Goal: Find specific page/section: Find specific page/section

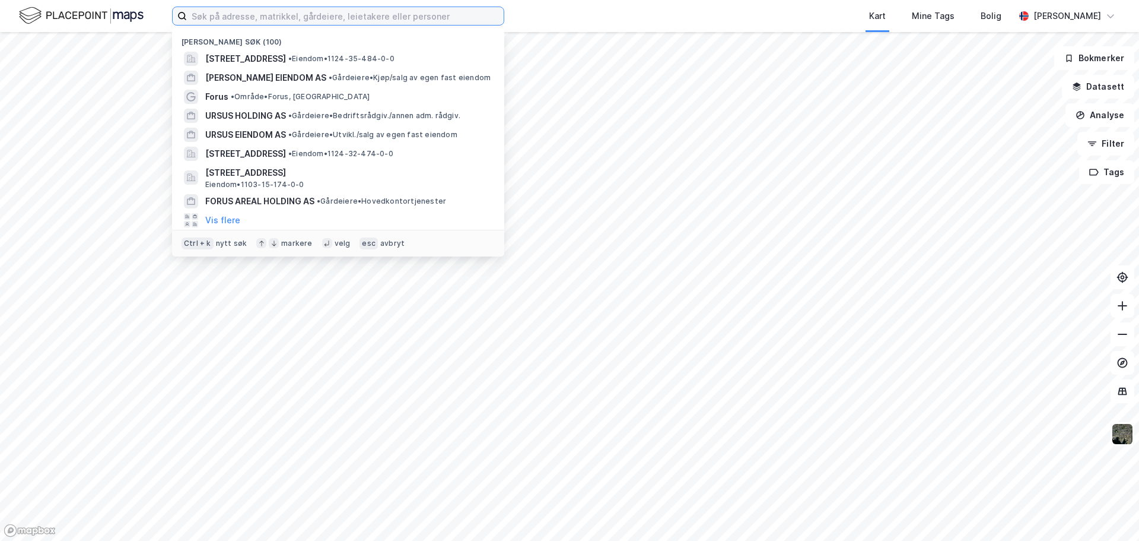
click at [409, 11] on input at bounding box center [345, 16] width 317 height 18
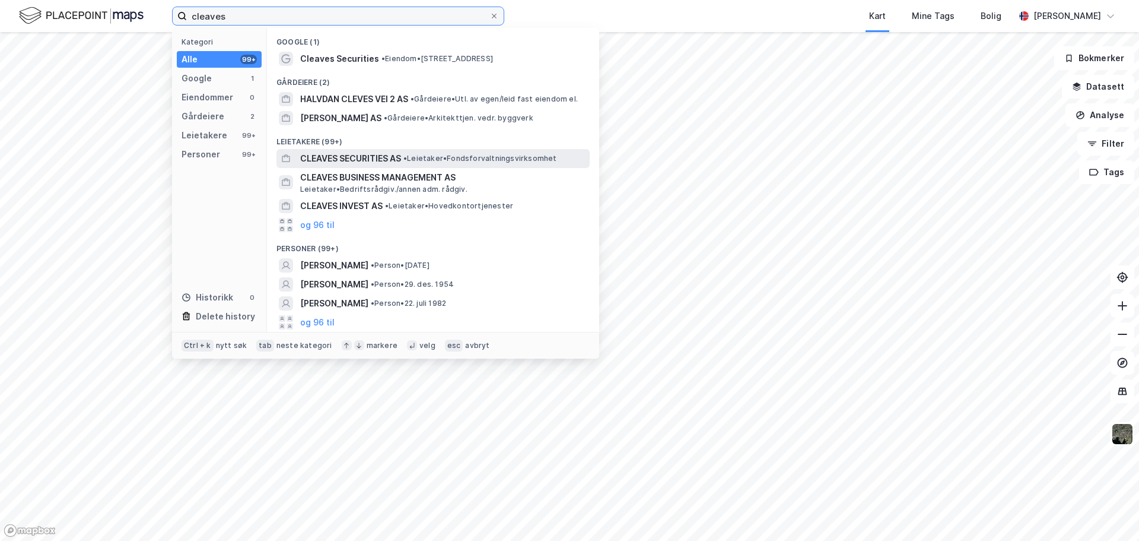
type input "cleaves"
click at [352, 161] on span "CLEAVES SECURITIES AS" at bounding box center [350, 158] width 101 height 14
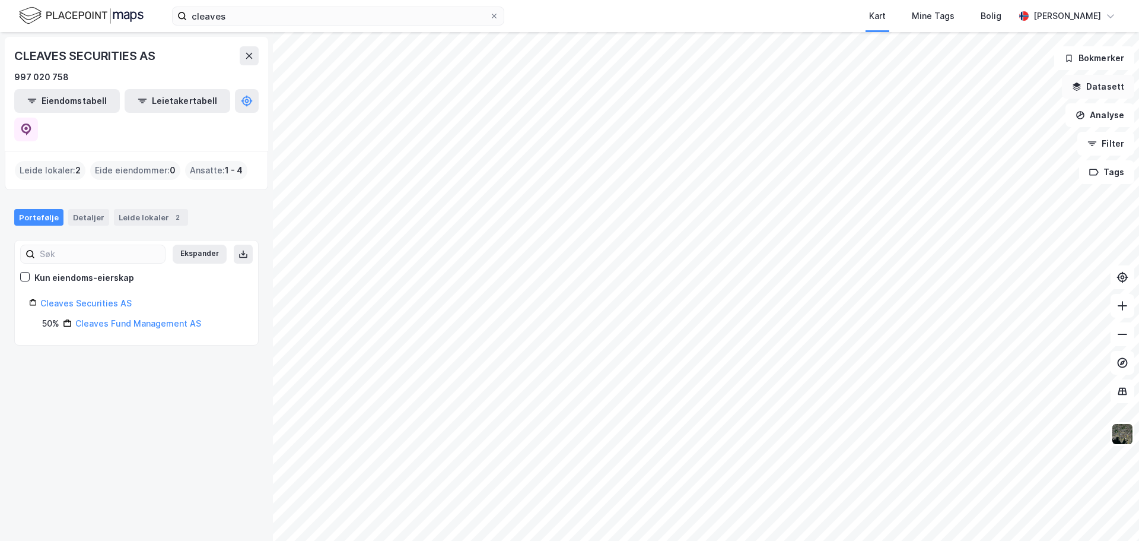
click at [1091, 91] on button "Datasett" at bounding box center [1098, 87] width 72 height 24
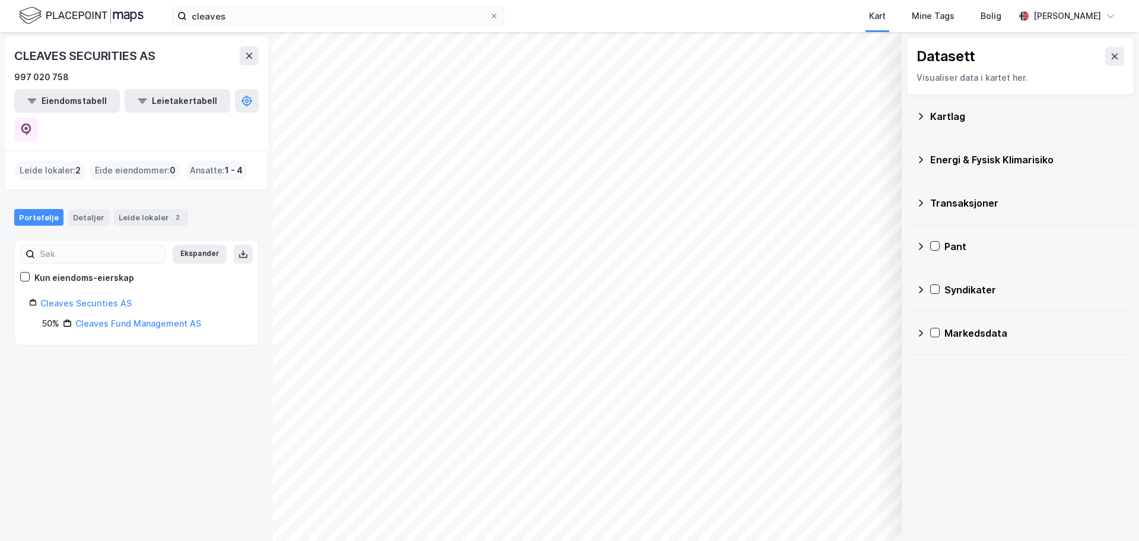
click at [952, 205] on div "Transaksjoner" at bounding box center [1027, 203] width 195 height 14
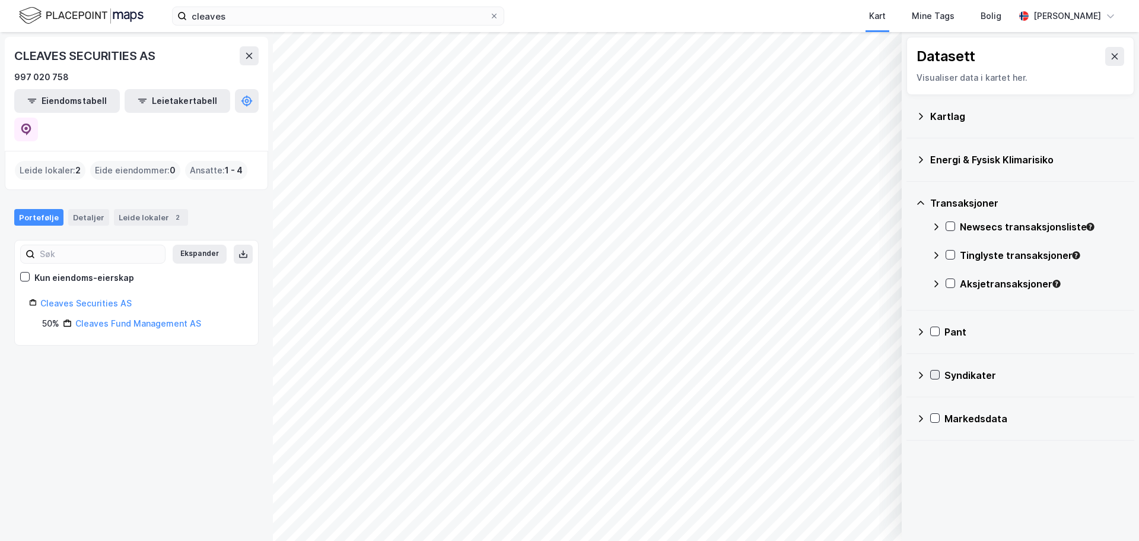
click at [938, 374] on icon at bounding box center [935, 374] width 8 height 8
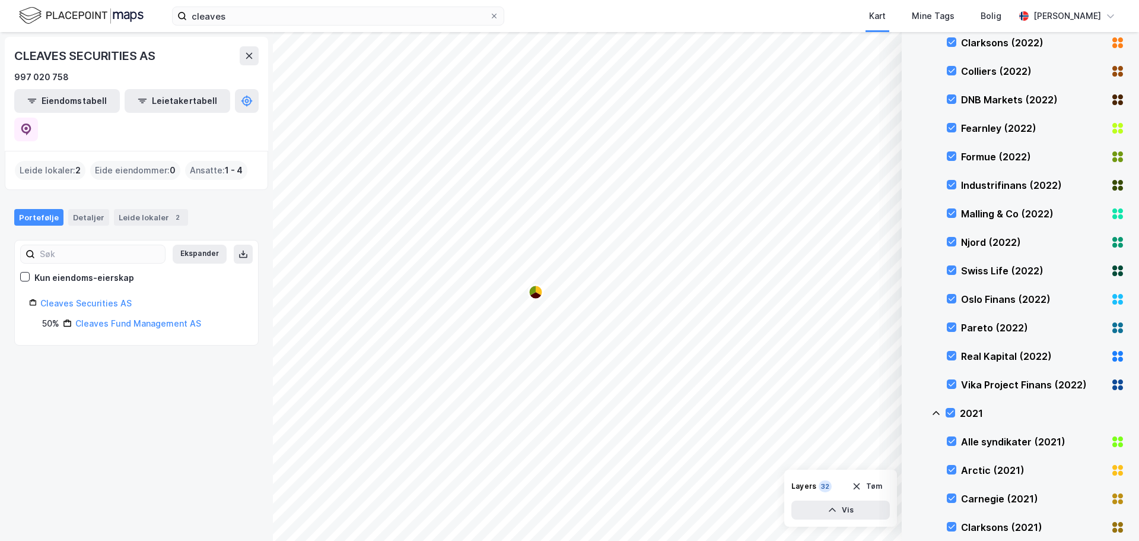
scroll to position [457, 0]
